Goal: Task Accomplishment & Management: Complete application form

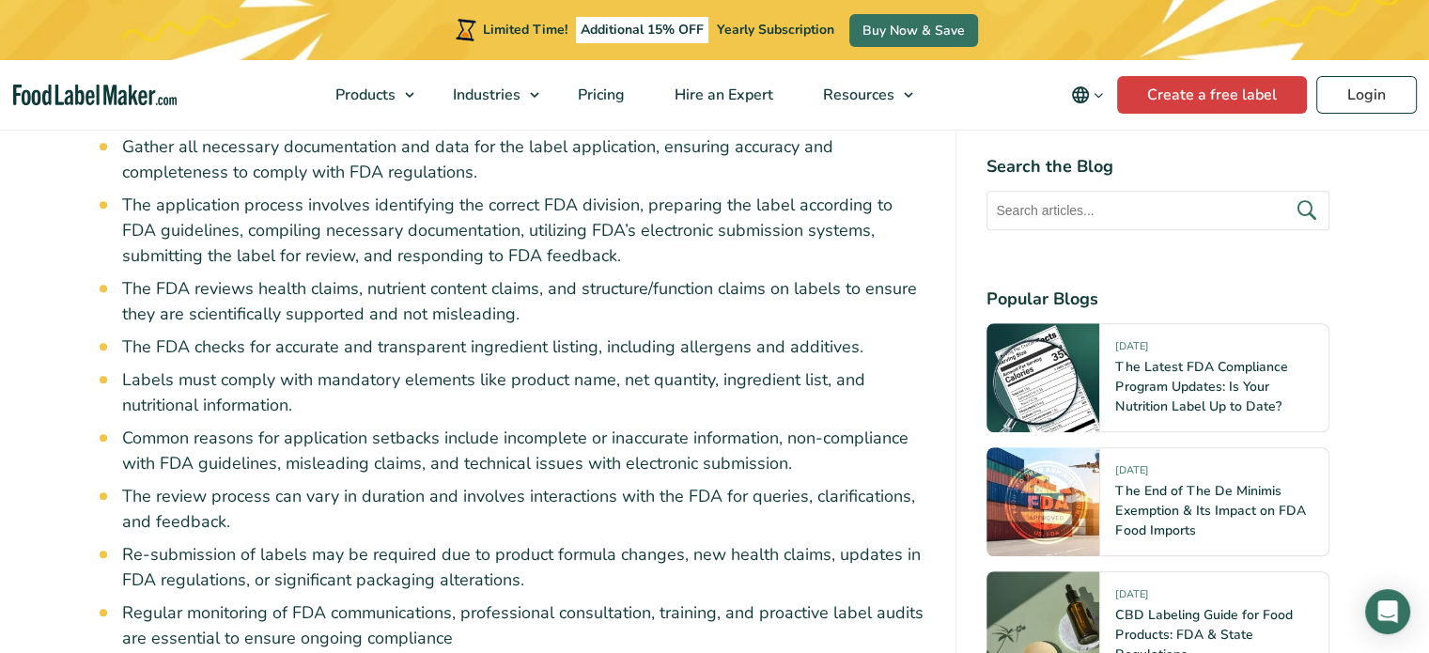
scroll to position [1095, 0]
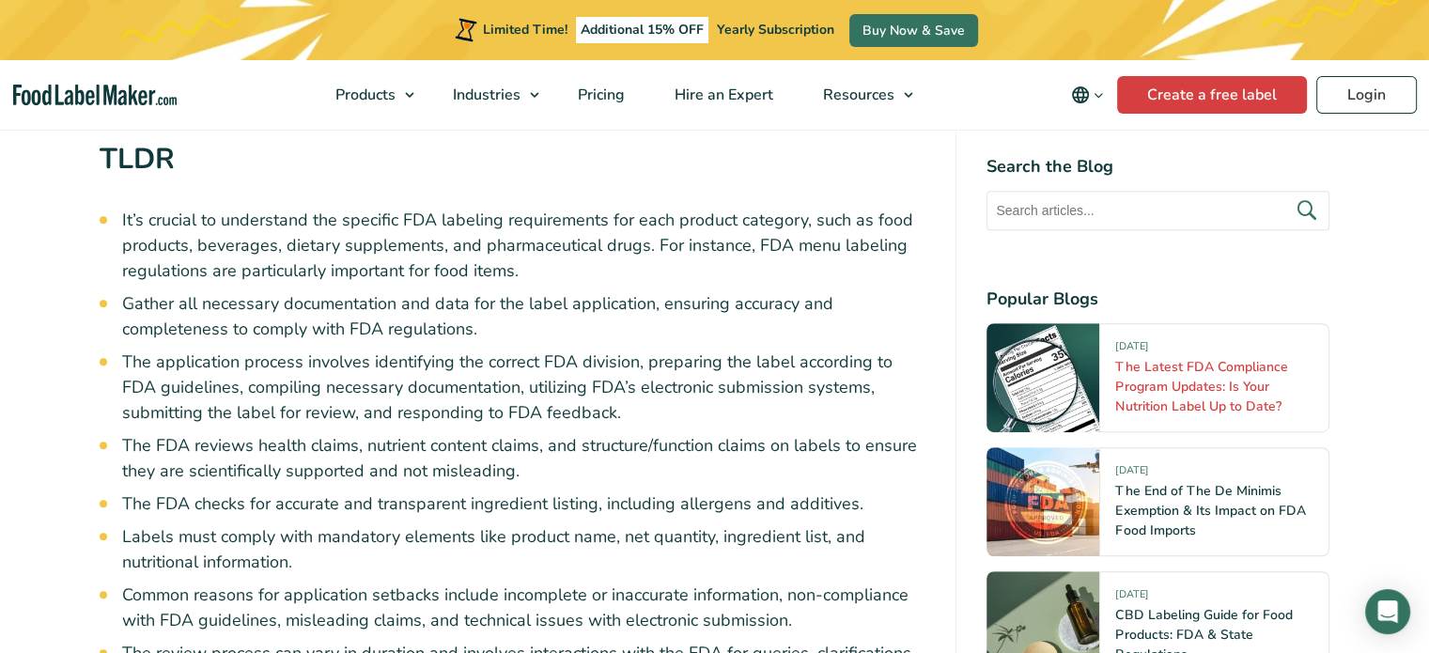
click at [1171, 394] on link "The Latest FDA Compliance Program Updates: Is Your Nutrition Label Up to Date?" at bounding box center [1201, 386] width 172 height 57
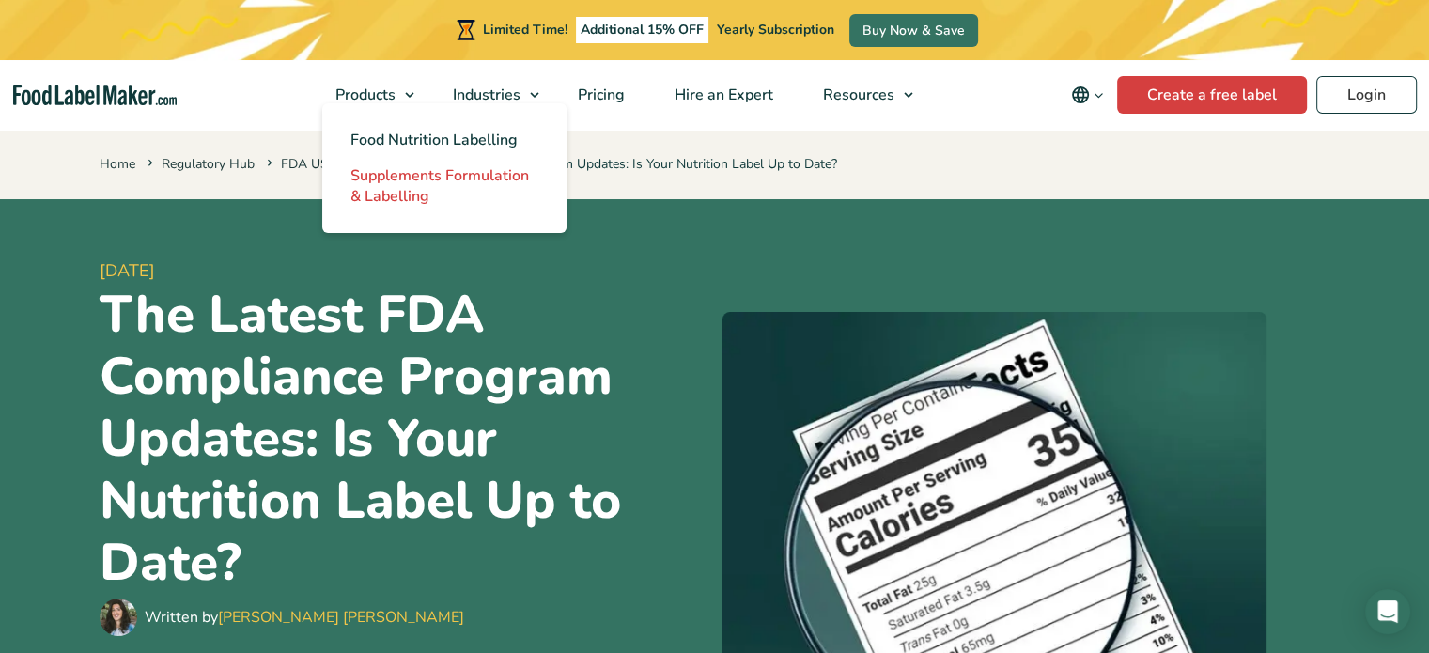
click at [407, 166] on span "Supplements Formulation & Labelling" at bounding box center [439, 185] width 178 height 41
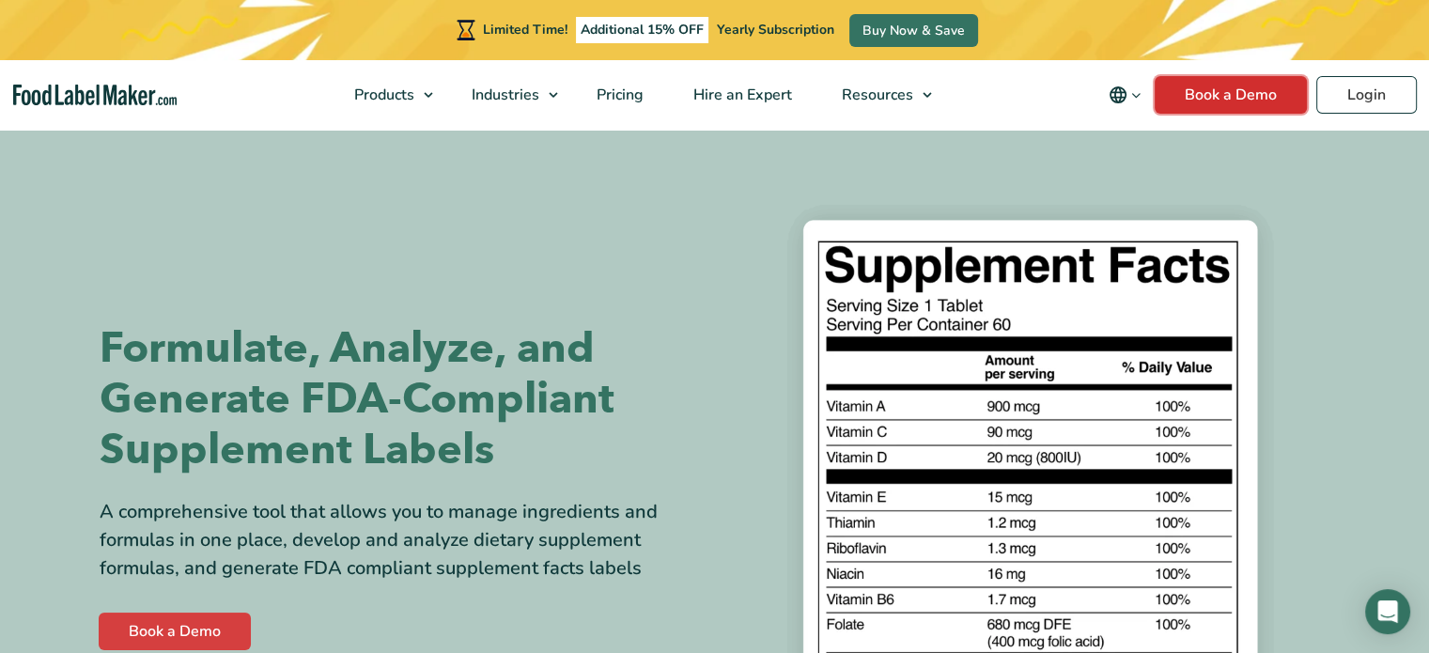
click at [1218, 99] on link "Book a Demo" at bounding box center [1231, 95] width 152 height 38
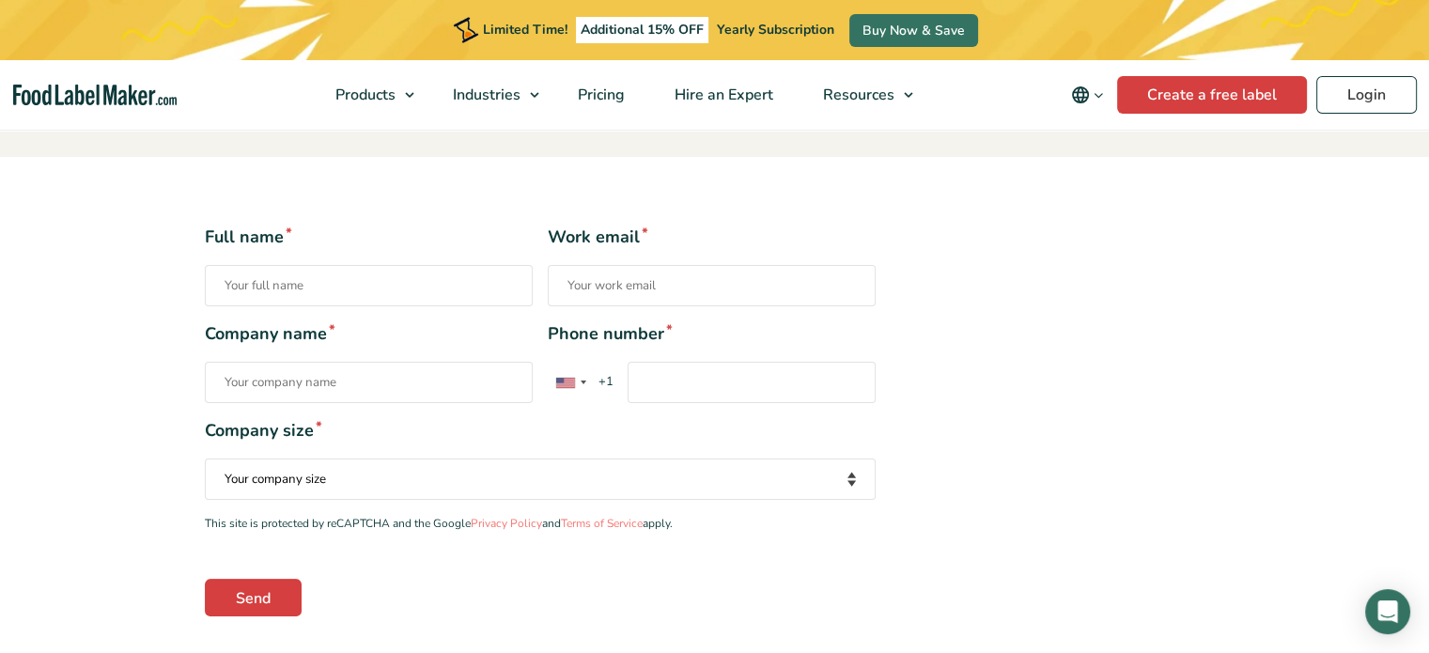
scroll to position [470, 0]
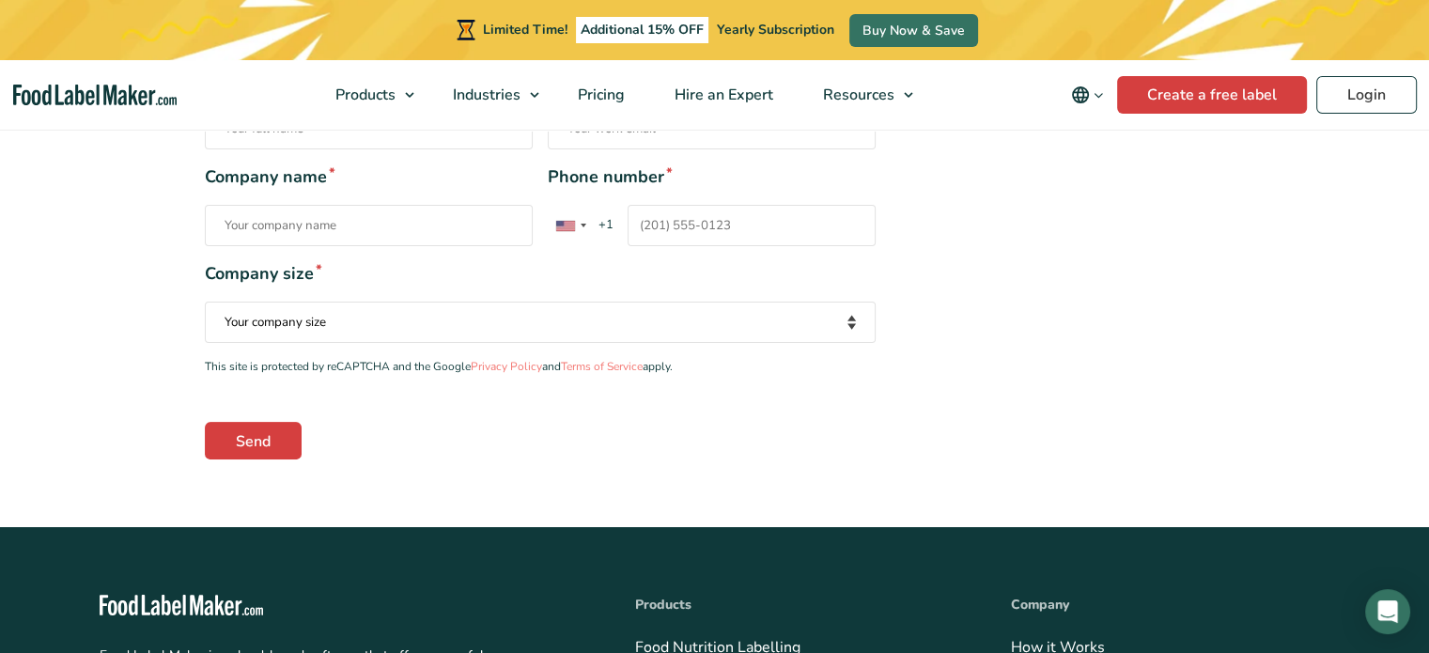
click at [236, 230] on input "Company name *" at bounding box center [369, 225] width 328 height 41
type input "7 agaves international inc"
type input "SYLVAIN chagnon"
type input "info.7agaves@gmail.com"
type input "14384053881"
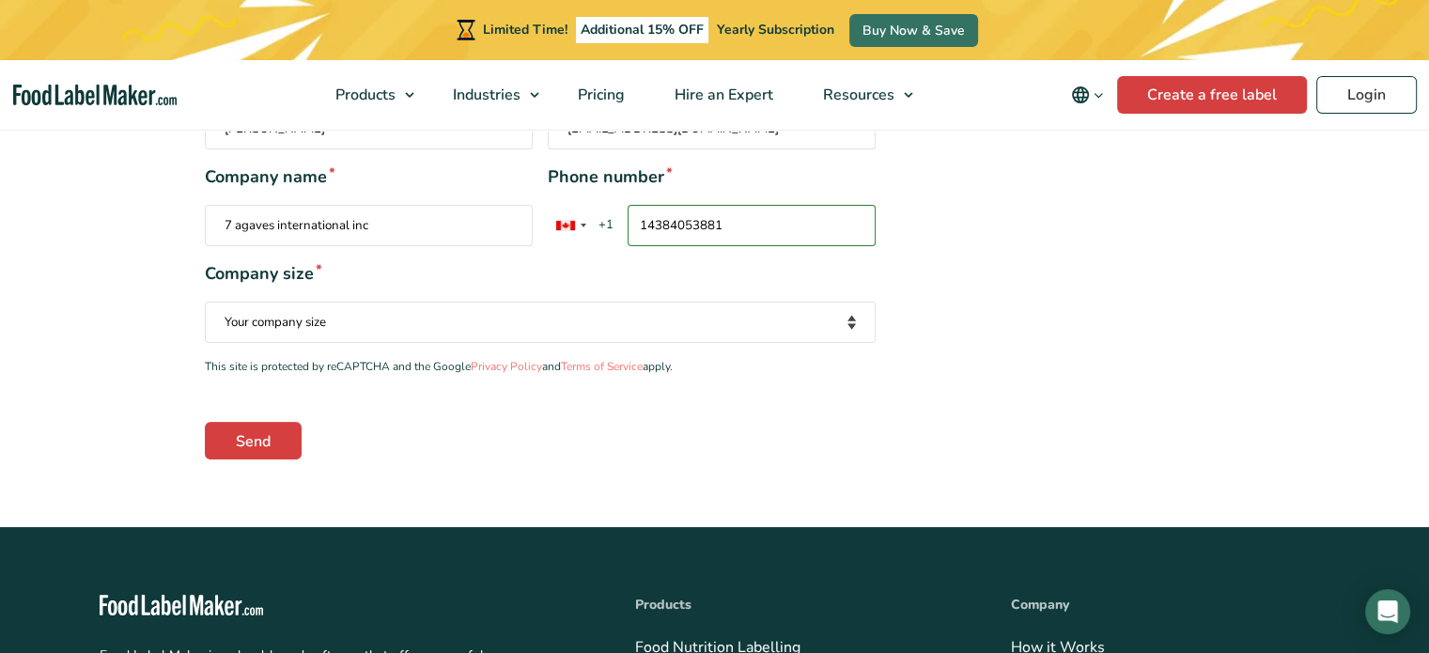
click at [338, 326] on select "Your company size Fewer than 10 Employees 10 to 50 Employees 51 to 500 Employee…" at bounding box center [540, 322] width 671 height 41
select select "Fewer than 10 Employees"
click at [205, 302] on select "Your company size Fewer than 10 Employees 10 to 50 Employees 51 to 500 Employee…" at bounding box center [540, 322] width 671 height 41
click at [263, 435] on input "Send" at bounding box center [253, 441] width 97 height 38
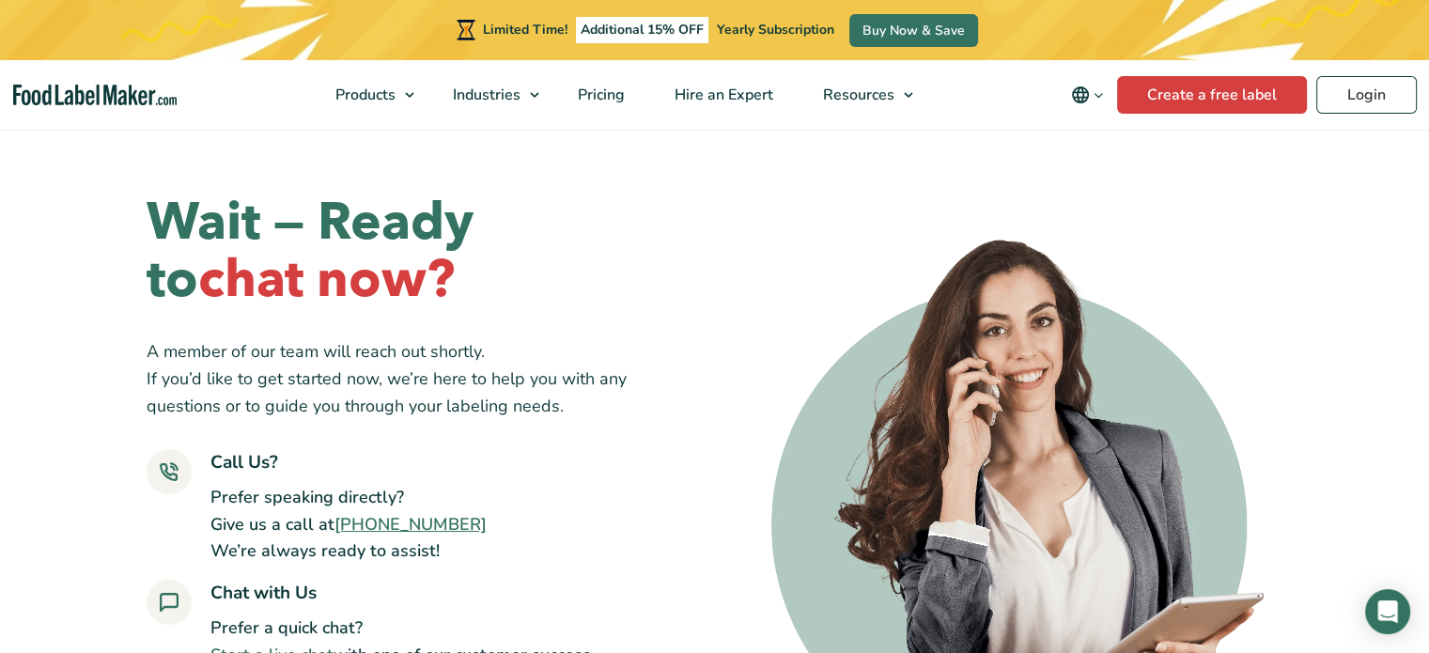
scroll to position [313, 0]
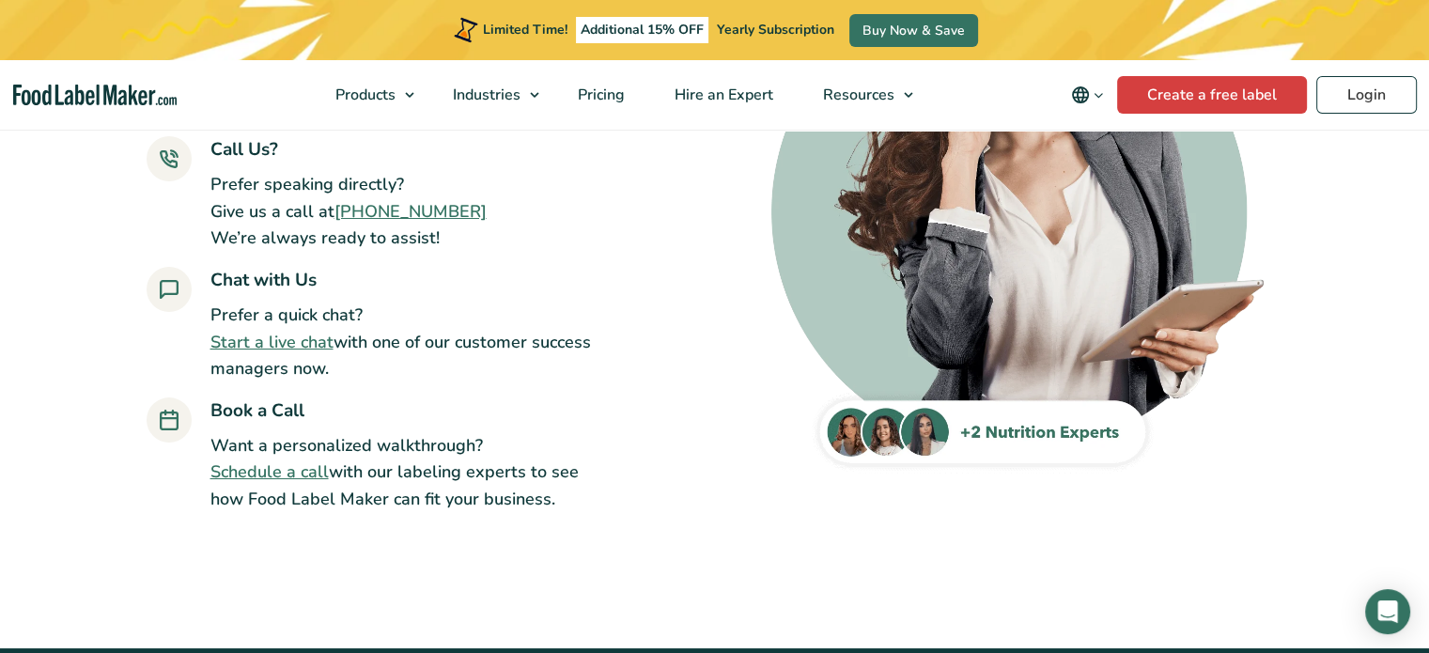
drag, startPoint x: 470, startPoint y: 697, endPoint x: 411, endPoint y: 697, distance: 59.2
drag, startPoint x: 274, startPoint y: 360, endPoint x: 205, endPoint y: 581, distance: 232.3
drag, startPoint x: 205, startPoint y: 581, endPoint x: 1357, endPoint y: 284, distance: 1190.5
click at [1357, 284] on div "Wait — Ready to chat now? A member of our team will reach out shortly. If you’d…" at bounding box center [714, 197] width 1429 height 767
click at [301, 336] on link "Start a live chat" at bounding box center [271, 342] width 123 height 23
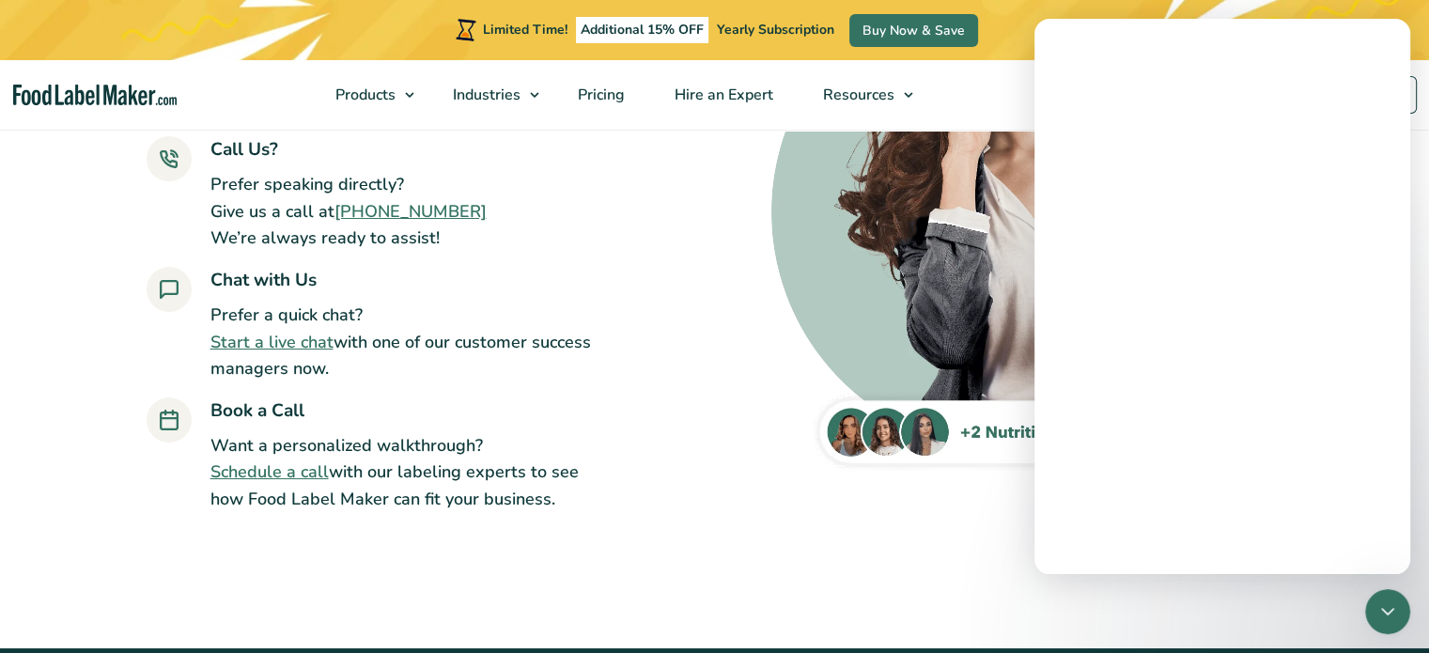
scroll to position [0, 0]
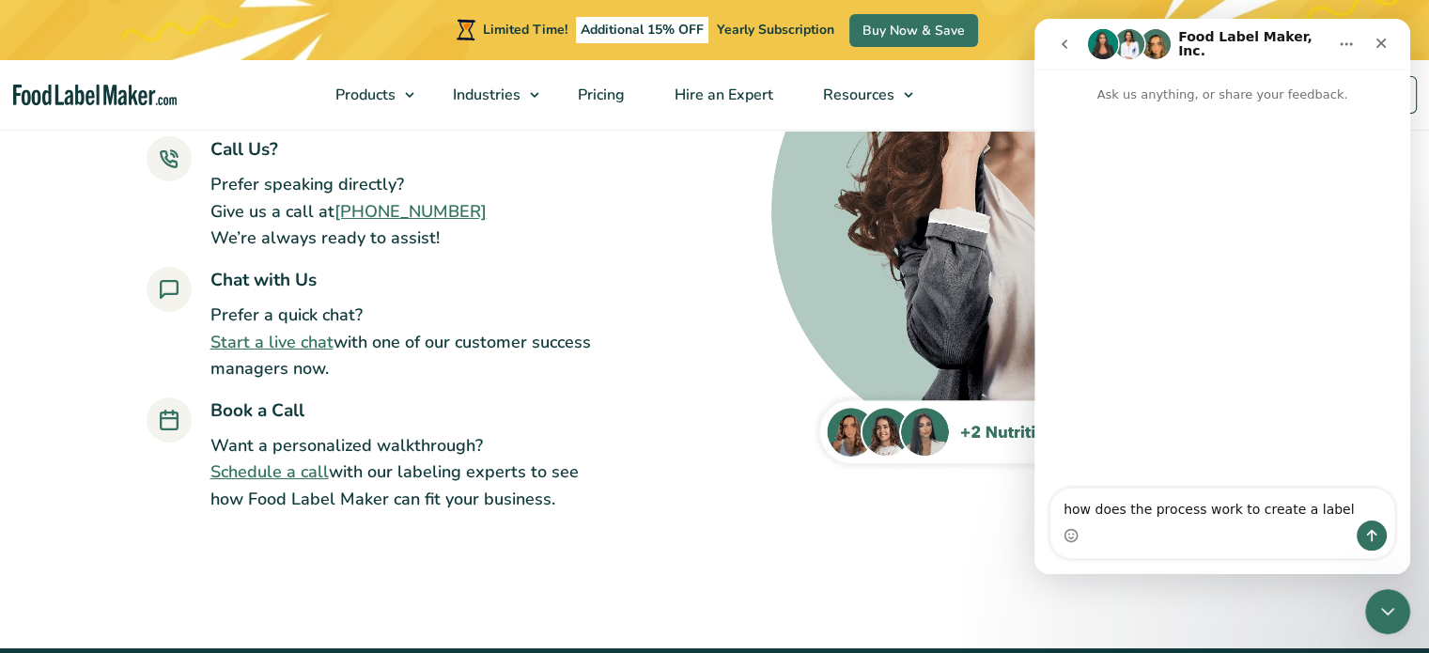
type textarea "how does the process work to create a labelÉ"
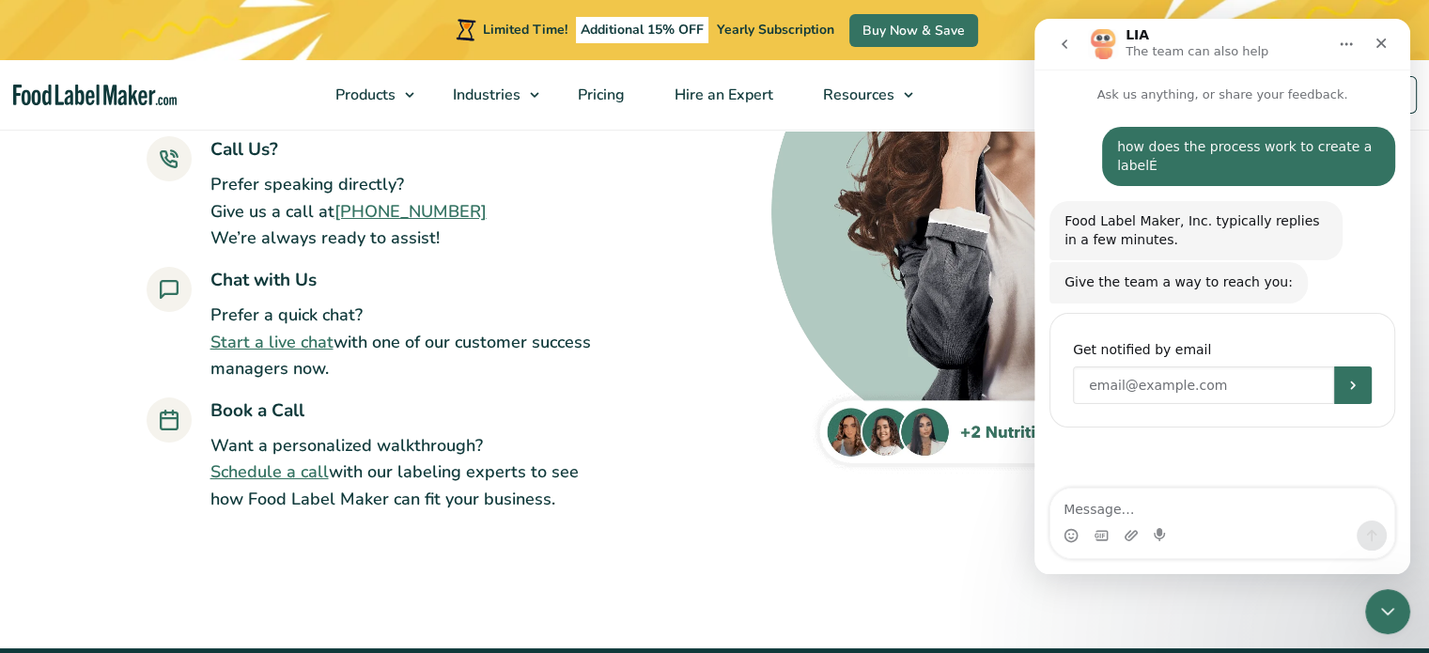
click at [1106, 366] on input "Enter your email" at bounding box center [1203, 385] width 261 height 38
type input "[EMAIL_ADDRESS][DOMAIN_NAME]"
click at [1357, 378] on icon "Submit" at bounding box center [1352, 385] width 15 height 15
click at [586, 91] on span "Pricing" at bounding box center [599, 95] width 54 height 21
